Goal: Task Accomplishment & Management: Use online tool/utility

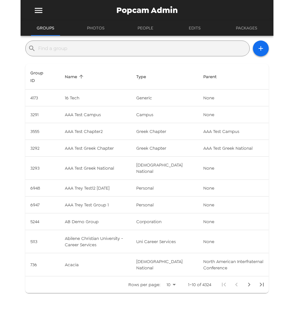
click at [192, 26] on button "Edits" at bounding box center [194, 28] width 28 height 15
click at [196, 27] on button "Edits" at bounding box center [194, 28] width 28 height 15
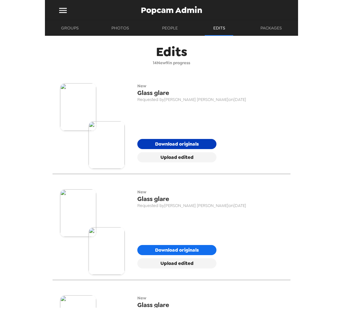
click at [176, 144] on button "Download originals" at bounding box center [176, 144] width 79 height 10
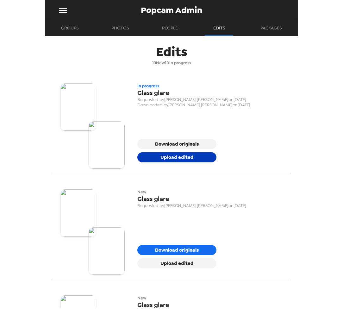
click at [187, 158] on button "Upload edited" at bounding box center [176, 157] width 79 height 10
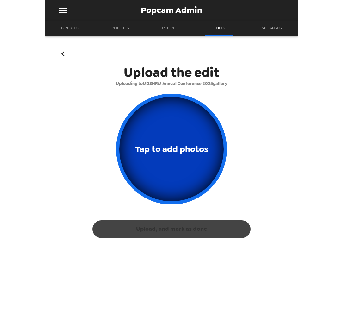
click at [160, 147] on span "Tap to add photos" at bounding box center [171, 149] width 73 height 15
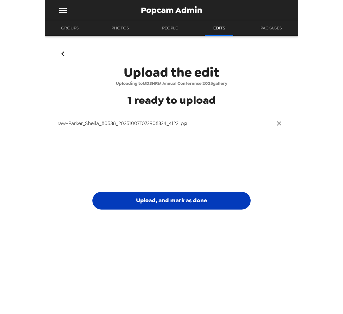
click at [206, 206] on button "Upload, and mark as done" at bounding box center [171, 201] width 158 height 18
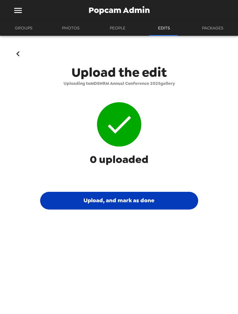
click at [127, 202] on button "Upload, and mark as done" at bounding box center [119, 201] width 158 height 18
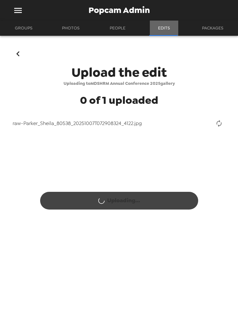
click at [164, 31] on button "Edits" at bounding box center [164, 28] width 28 height 15
click at [207, 29] on button "Packages" at bounding box center [212, 28] width 33 height 15
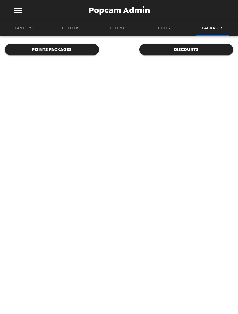
click at [167, 29] on button "Edits" at bounding box center [164, 28] width 28 height 15
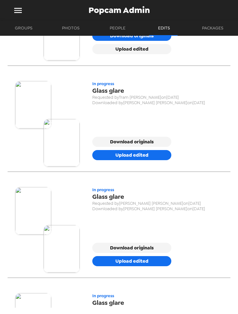
scroll to position [1371, 0]
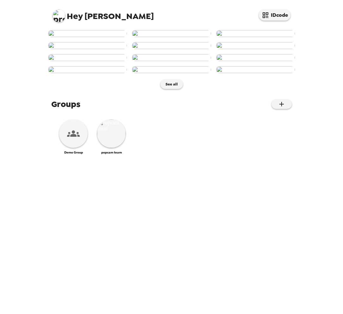
click at [63, 13] on img at bounding box center [58, 15] width 13 height 13
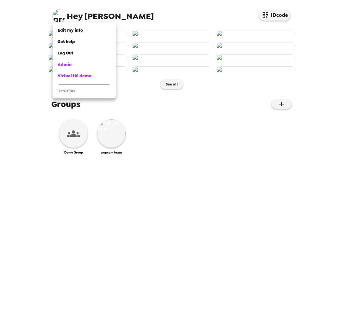
click at [40, 53] on div at bounding box center [171, 157] width 343 height 314
